Goal: Transaction & Acquisition: Subscribe to service/newsletter

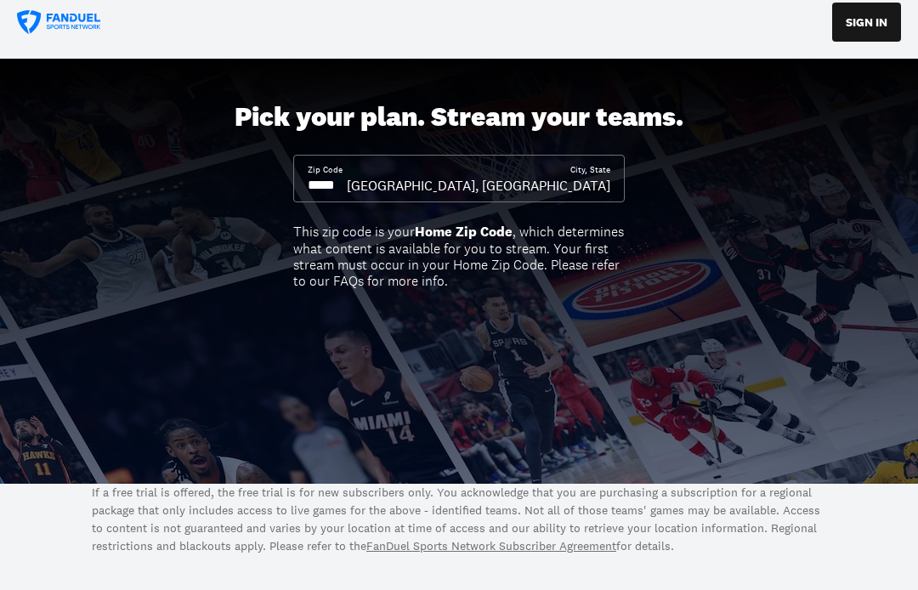
scroll to position [13, 0]
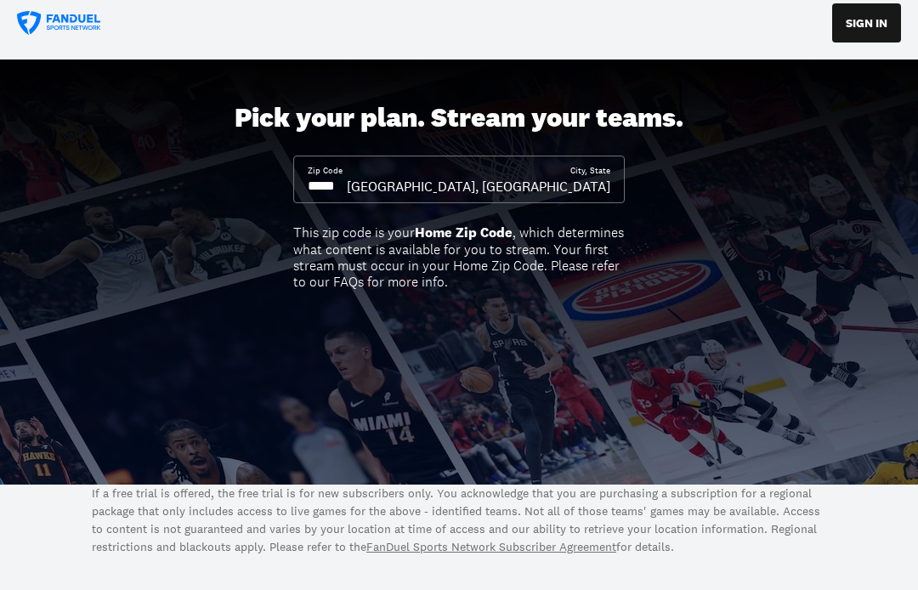
click at [347, 185] on input at bounding box center [327, 186] width 39 height 19
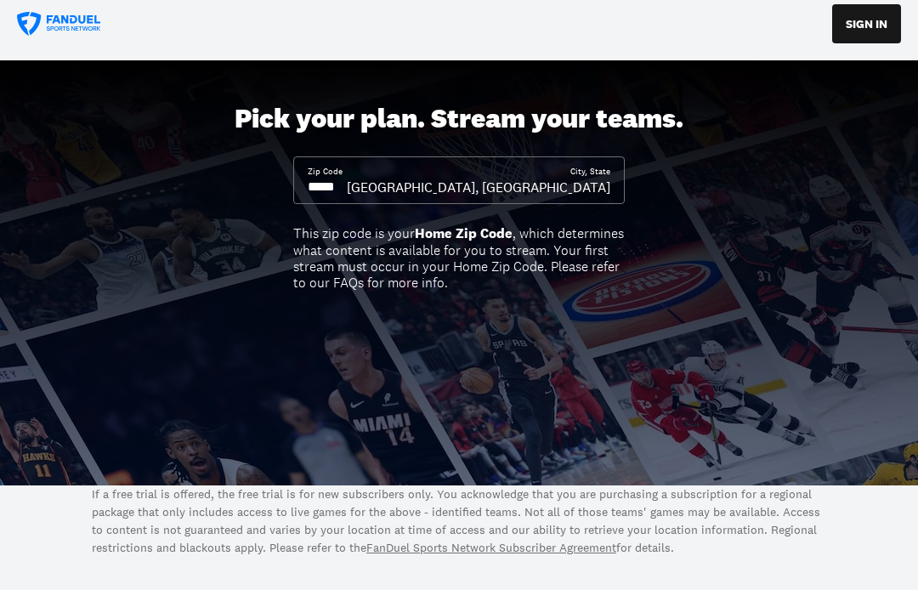
click at [382, 206] on div "Pick your plan. Stream your teams. Zip Code City, [GEOGRAPHIC_DATA], [GEOGRAPHI…" at bounding box center [459, 272] width 918 height 425
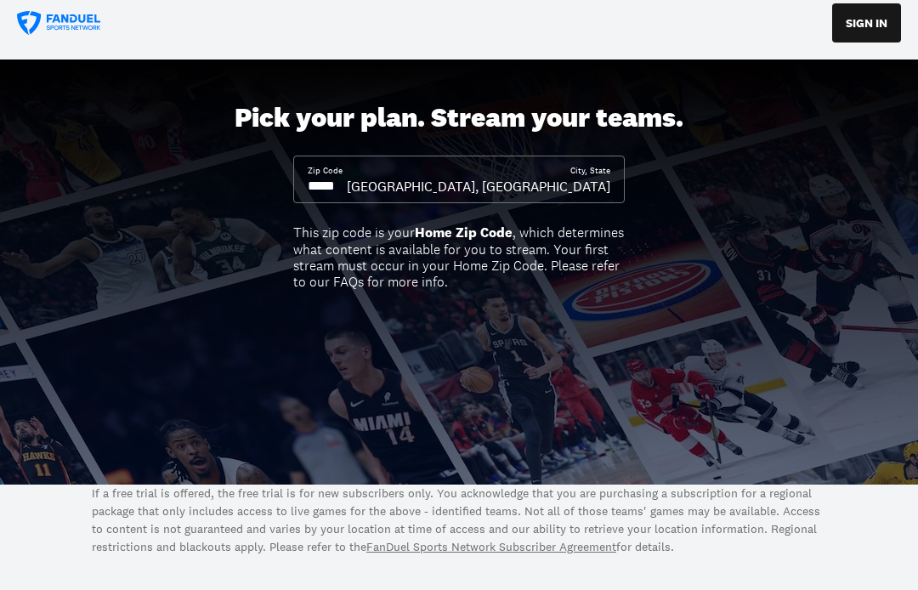
click at [347, 182] on input at bounding box center [327, 186] width 39 height 19
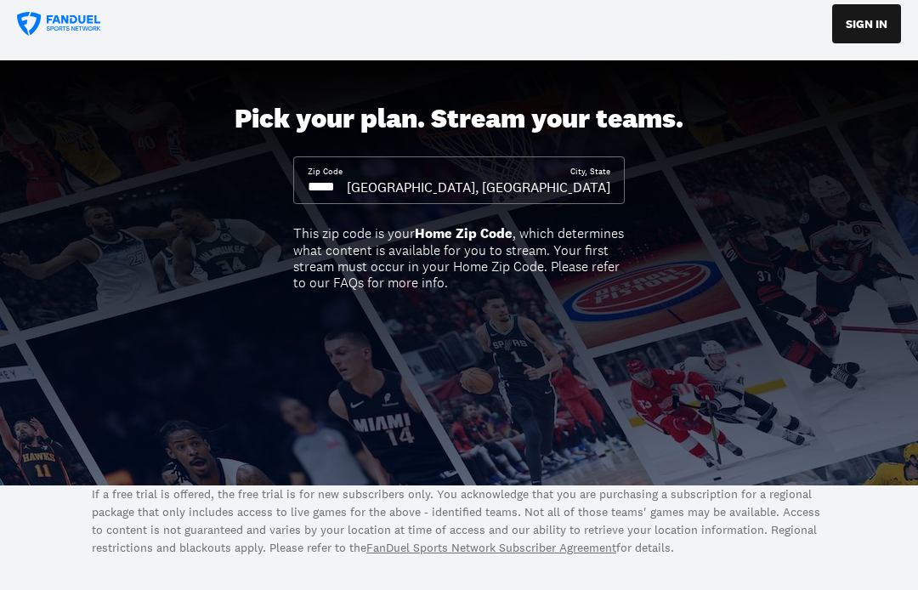
click at [370, 207] on div "Pick your plan. Stream your teams. Zip Code City, [GEOGRAPHIC_DATA], [GEOGRAPHI…" at bounding box center [459, 272] width 918 height 425
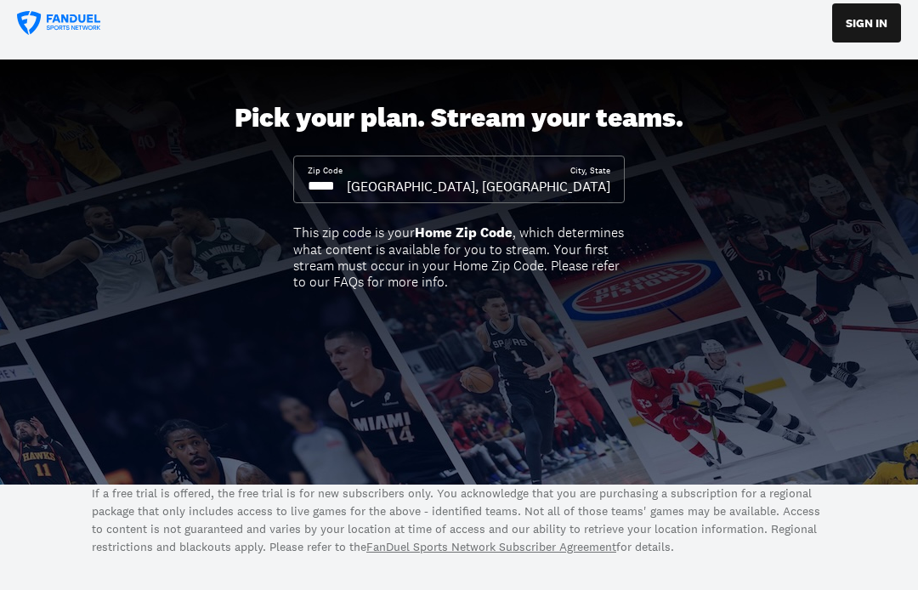
scroll to position [14, 0]
click at [350, 210] on div "Pick your plan. Stream your teams. Zip Code City, [GEOGRAPHIC_DATA], [GEOGRAPHI…" at bounding box center [459, 271] width 918 height 425
click at [347, 194] on input at bounding box center [327, 186] width 39 height 19
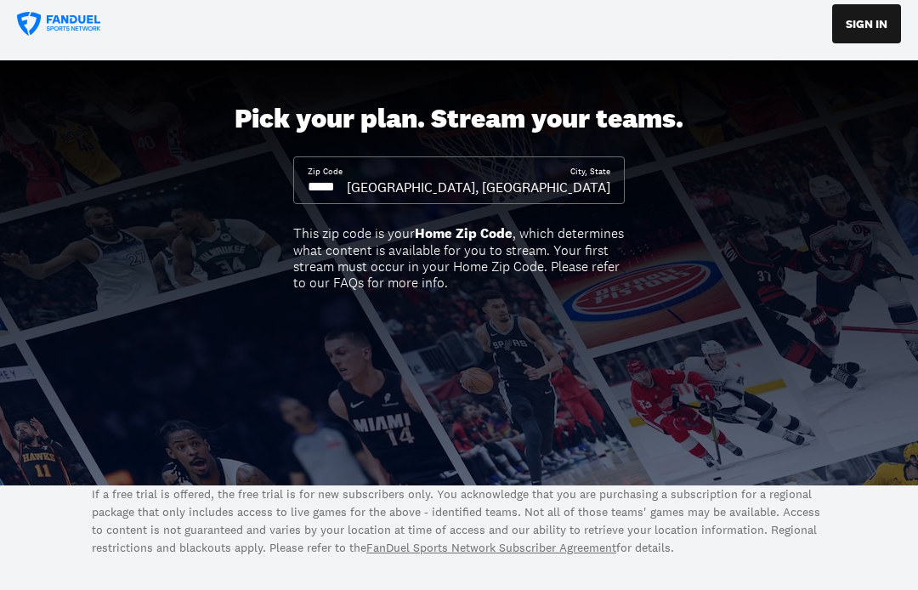
click at [346, 192] on input at bounding box center [327, 187] width 39 height 19
click at [347, 193] on input at bounding box center [327, 187] width 39 height 19
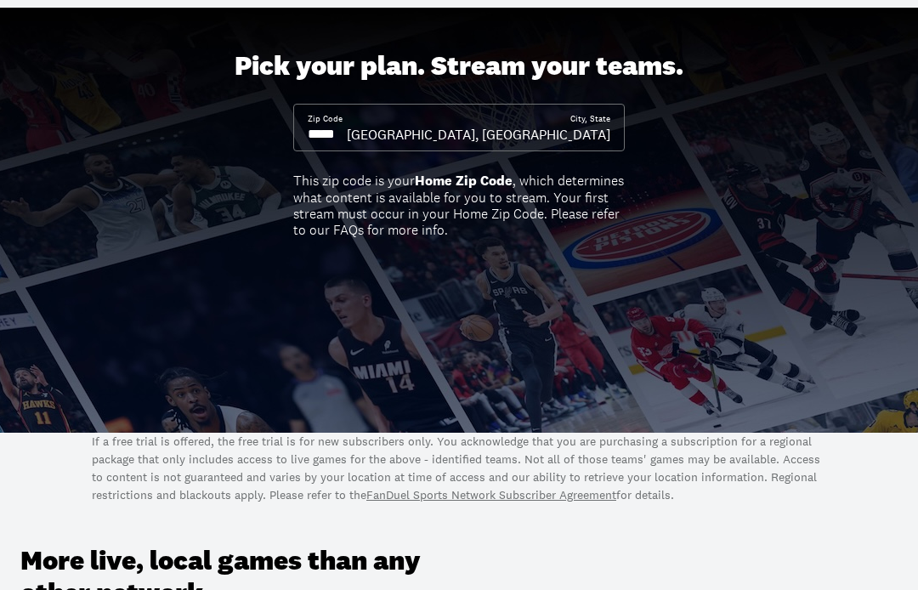
scroll to position [0, 0]
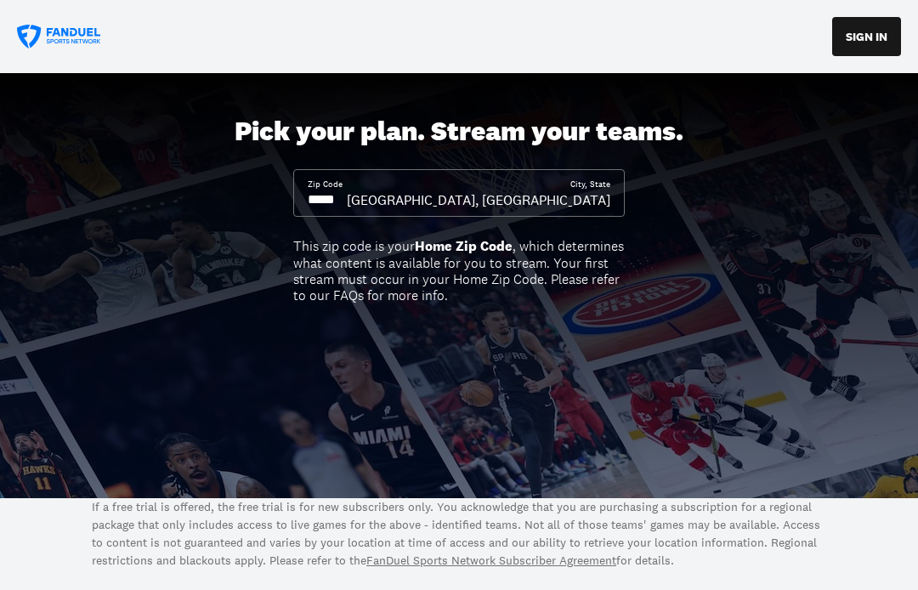
click at [584, 196] on div "[GEOGRAPHIC_DATA], [GEOGRAPHIC_DATA]" at bounding box center [478, 199] width 263 height 19
click at [522, 266] on div "This zip code is your Home Zip Code , which determines what content is availabl…" at bounding box center [458, 270] width 331 height 65
click at [346, 201] on input at bounding box center [327, 199] width 39 height 19
click at [345, 201] on input at bounding box center [327, 199] width 39 height 19
click at [673, 214] on div "Pick your plan. Stream your teams. Zip Code City, [GEOGRAPHIC_DATA], [GEOGRAPHI…" at bounding box center [459, 285] width 918 height 425
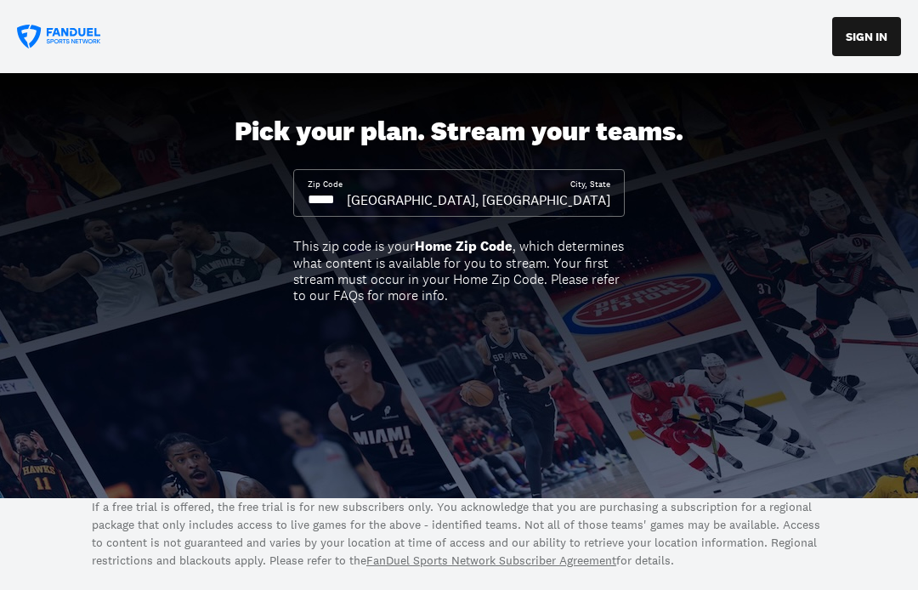
click at [473, 249] on b "Home Zip Code" at bounding box center [464, 246] width 98 height 18
click at [577, 191] on div "[GEOGRAPHIC_DATA], [GEOGRAPHIC_DATA]" at bounding box center [478, 199] width 263 height 19
click at [347, 199] on input at bounding box center [327, 199] width 39 height 19
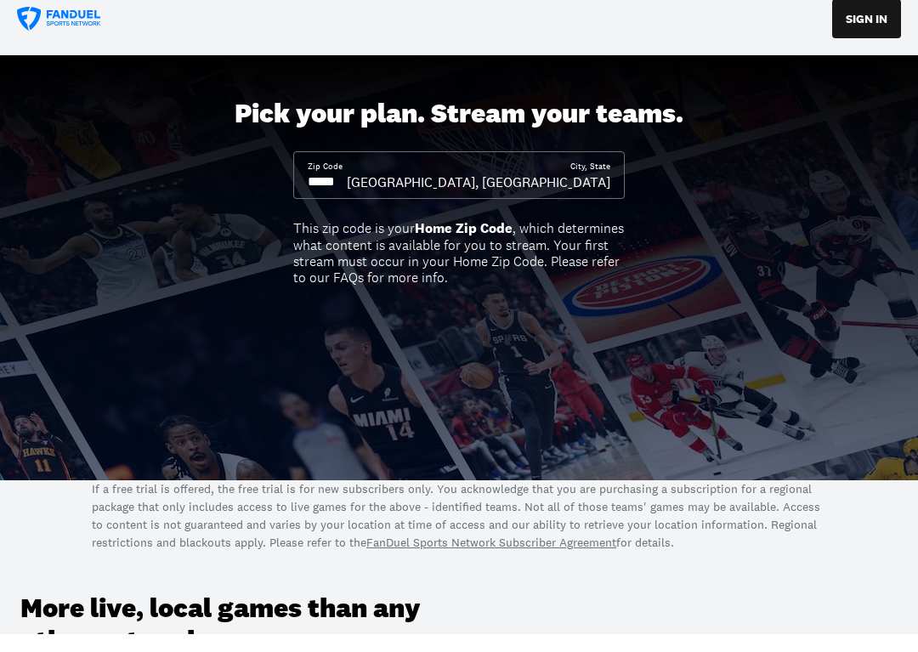
click at [347, 190] on input at bounding box center [327, 199] width 39 height 19
